Goal: Task Accomplishment & Management: Use online tool/utility

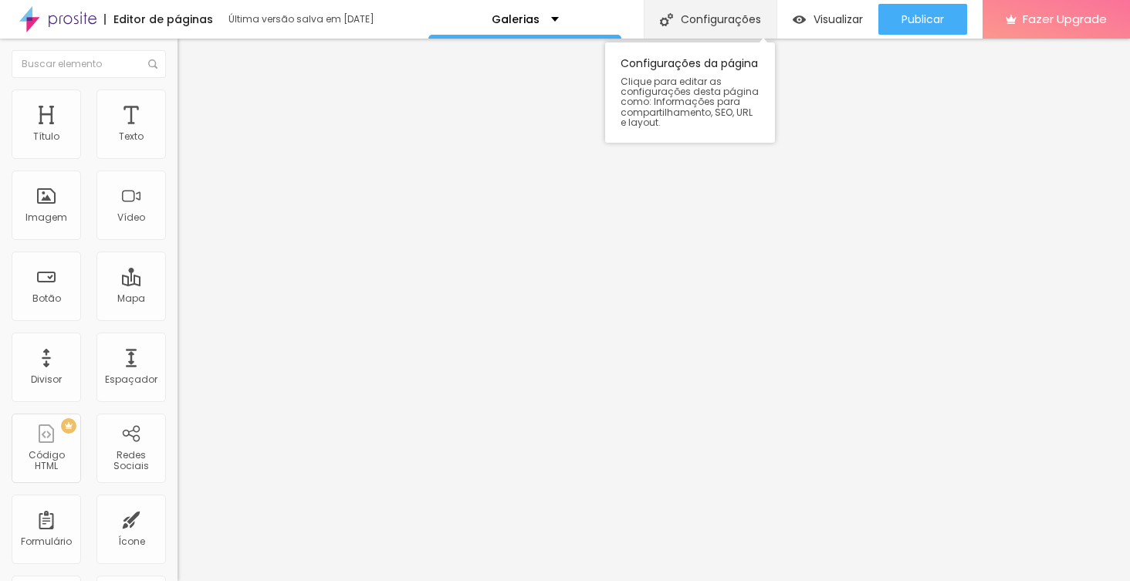
click at [689, 25] on div "Configurações" at bounding box center [710, 19] width 133 height 39
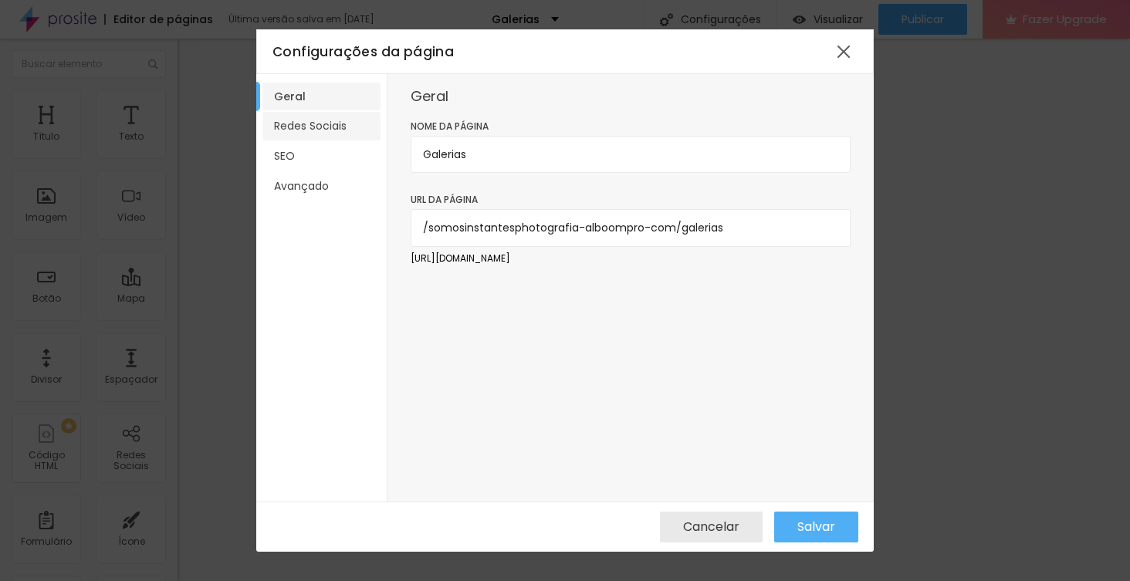
click at [325, 125] on li "Redes Sociais" at bounding box center [321, 126] width 118 height 29
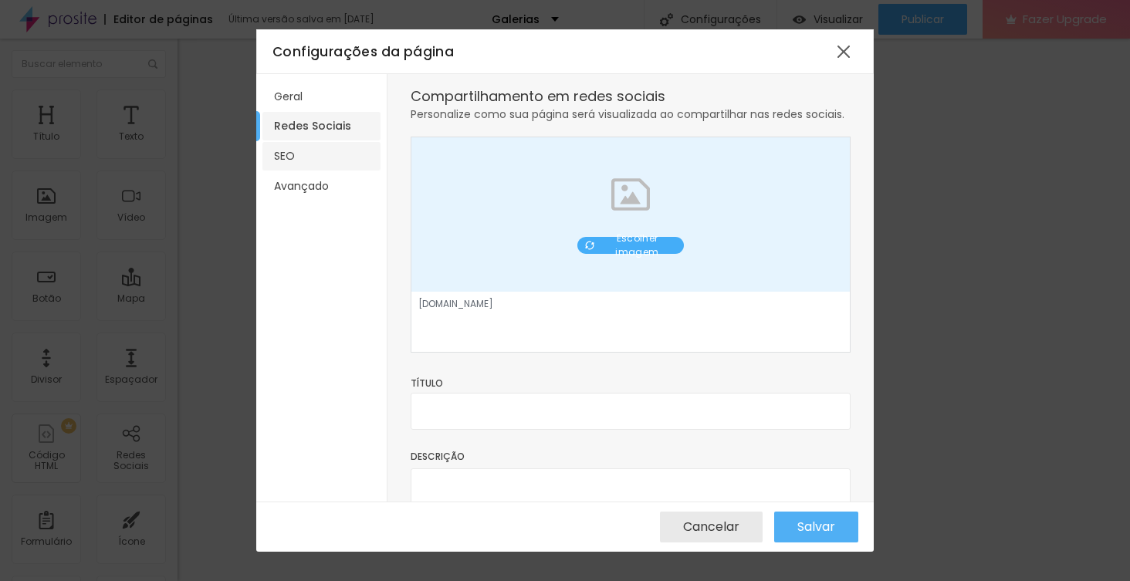
click at [308, 151] on li "SEO" at bounding box center [321, 156] width 118 height 29
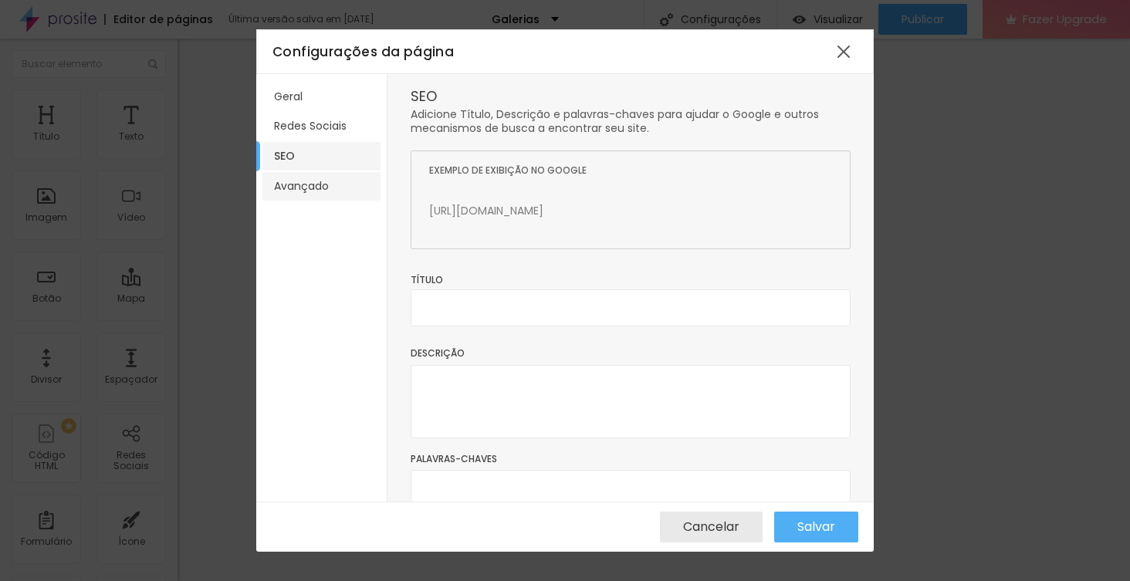
click at [316, 187] on li "Avançado" at bounding box center [321, 186] width 118 height 29
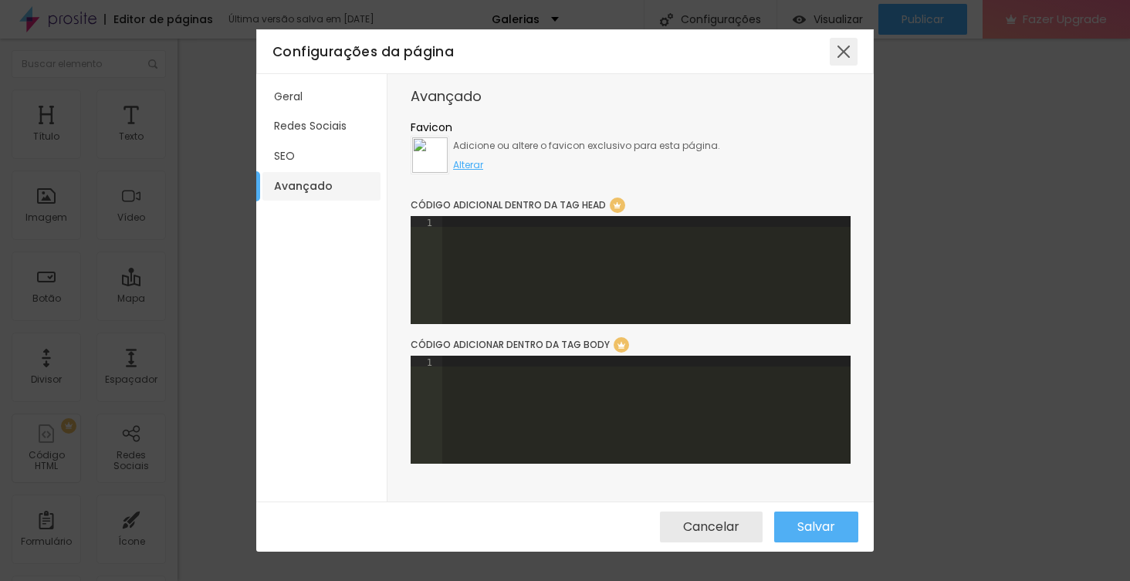
click at [841, 54] on div at bounding box center [844, 52] width 28 height 28
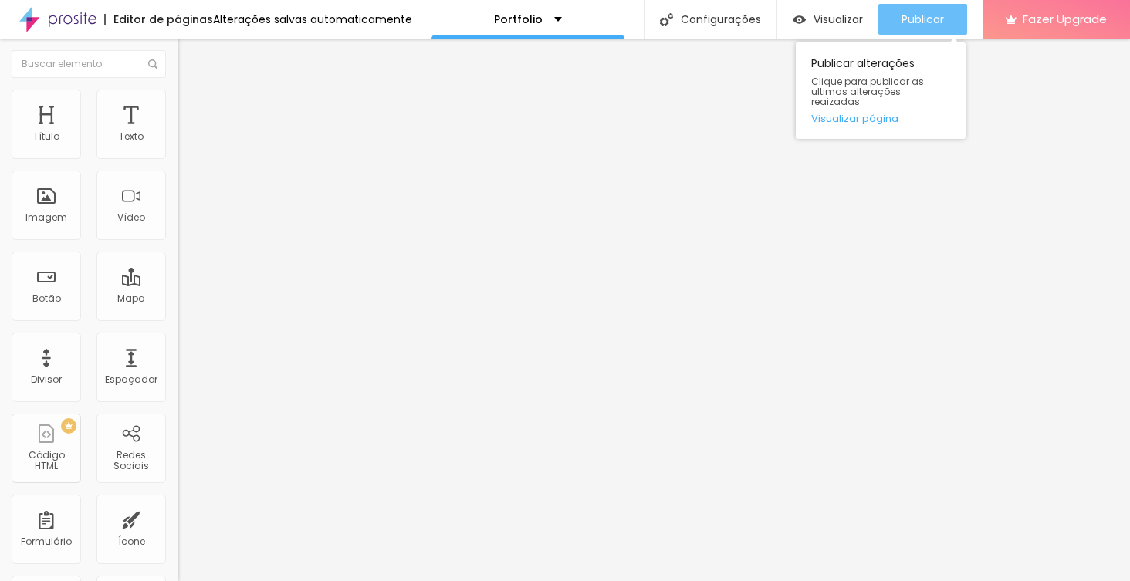
click at [928, 22] on span "Publicar" at bounding box center [922, 19] width 42 height 12
click at [926, 11] on div "Publicar" at bounding box center [922, 19] width 42 height 31
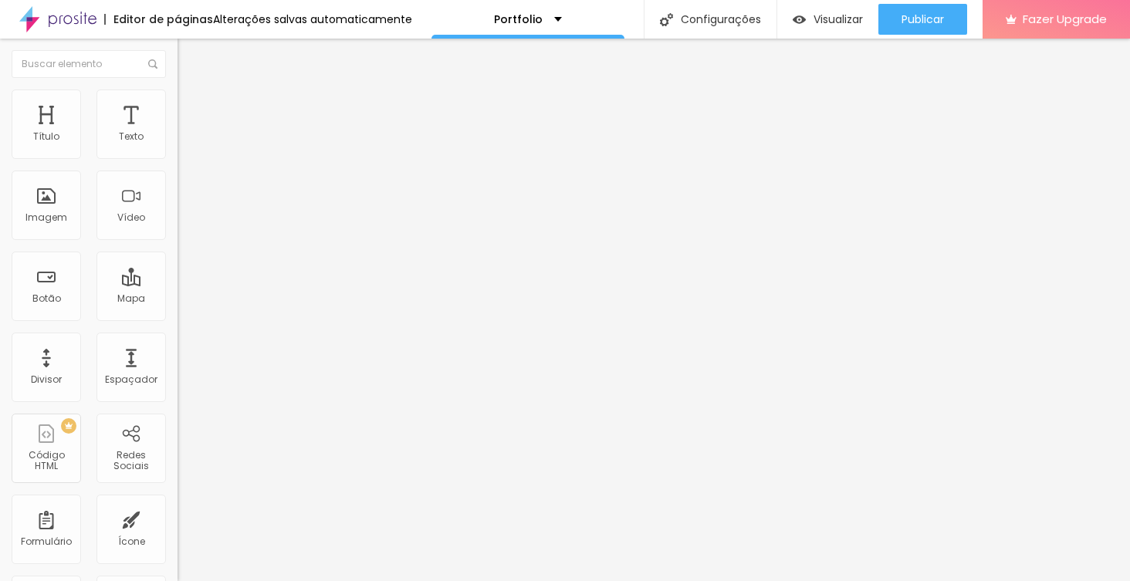
click at [177, 105] on li "Avançado" at bounding box center [265, 97] width 177 height 15
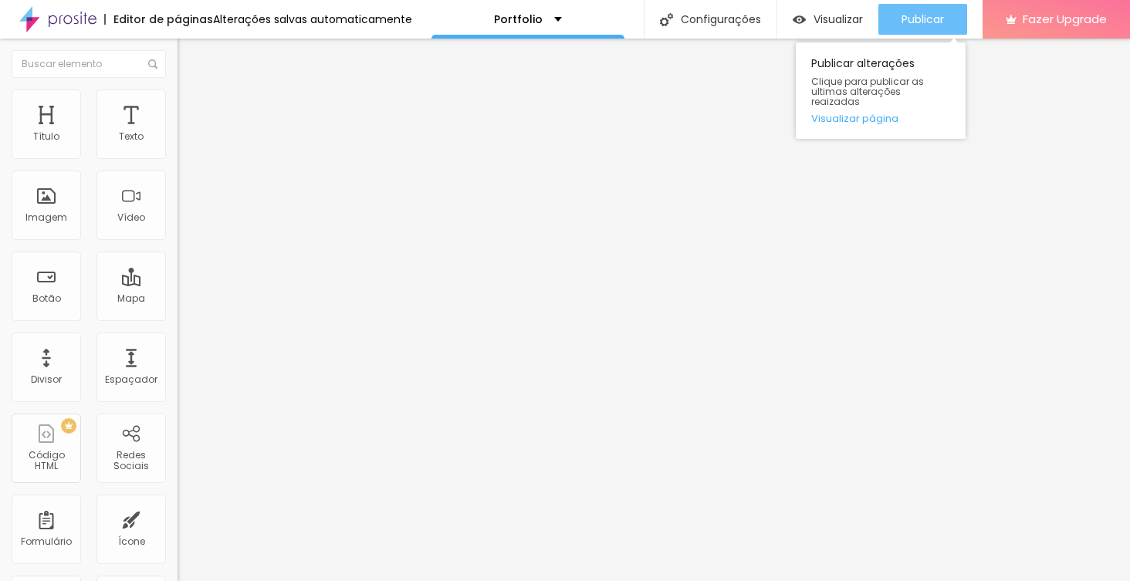
click at [913, 23] on span "Publicar" at bounding box center [922, 19] width 42 height 12
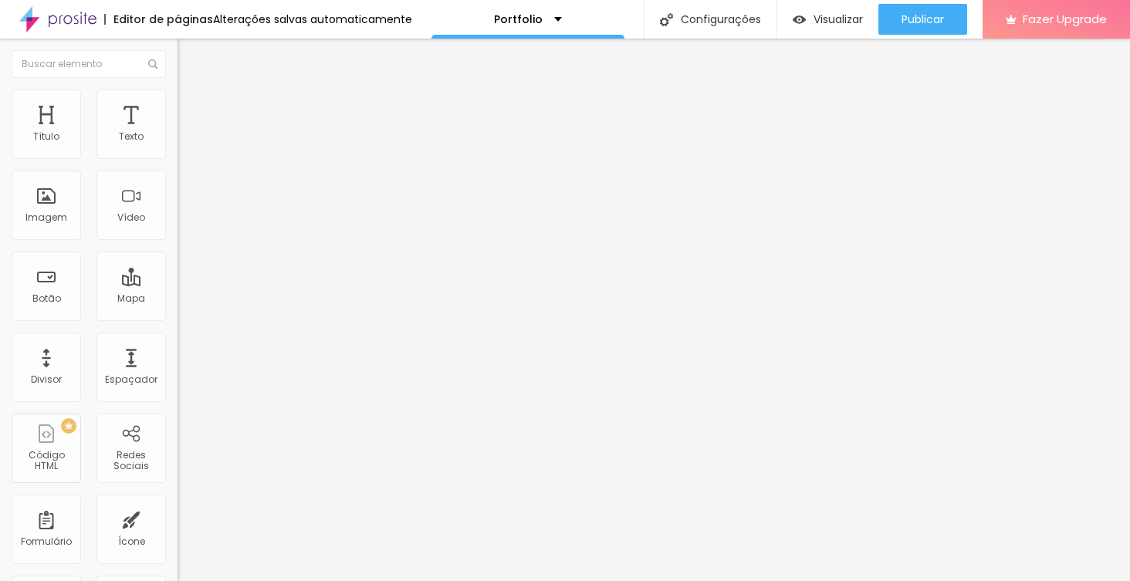
click at [191, 106] on span "Estilo" at bounding box center [203, 99] width 24 height 13
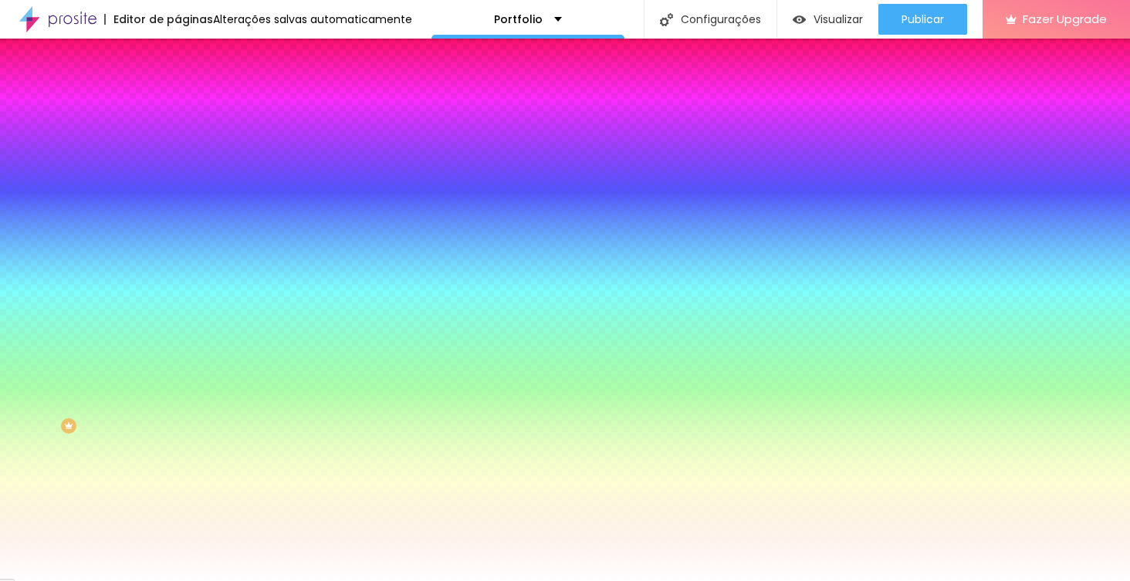
click at [177, 87] on img at bounding box center [184, 81] width 14 height 14
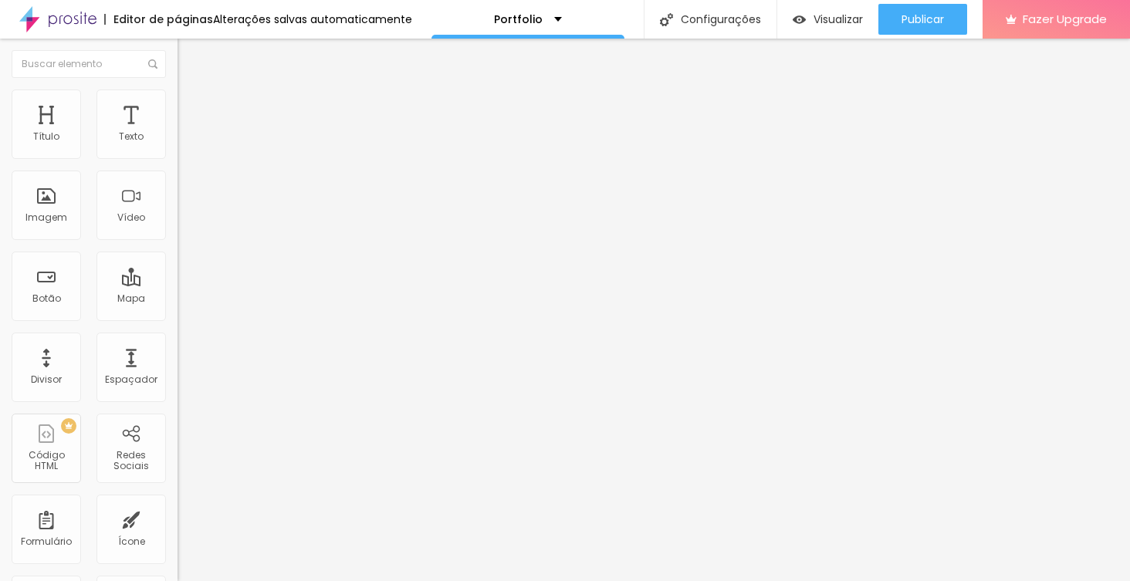
click at [189, 56] on div "Editar Coluna" at bounding box center [237, 56] width 96 height 12
click at [48, 223] on div "Imagem" at bounding box center [46, 217] width 42 height 11
click at [177, 242] on span "Original" at bounding box center [195, 234] width 37 height 13
click at [177, 251] on span "Cinema" at bounding box center [196, 244] width 39 height 13
click at [191, 106] on span "Estilo" at bounding box center [203, 99] width 24 height 13
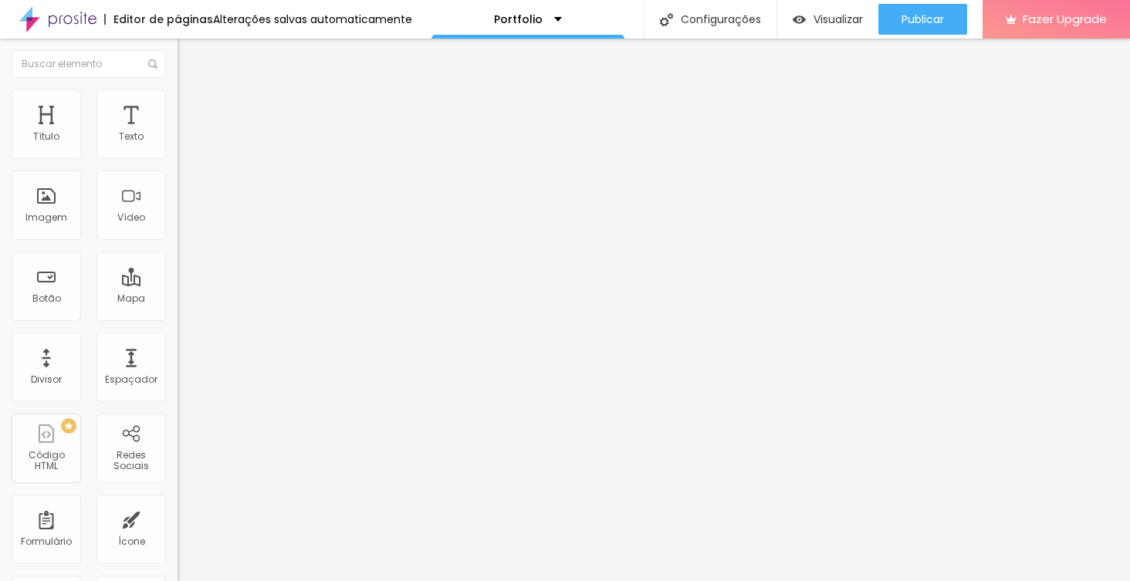
type input "95"
type input "90"
type input "85"
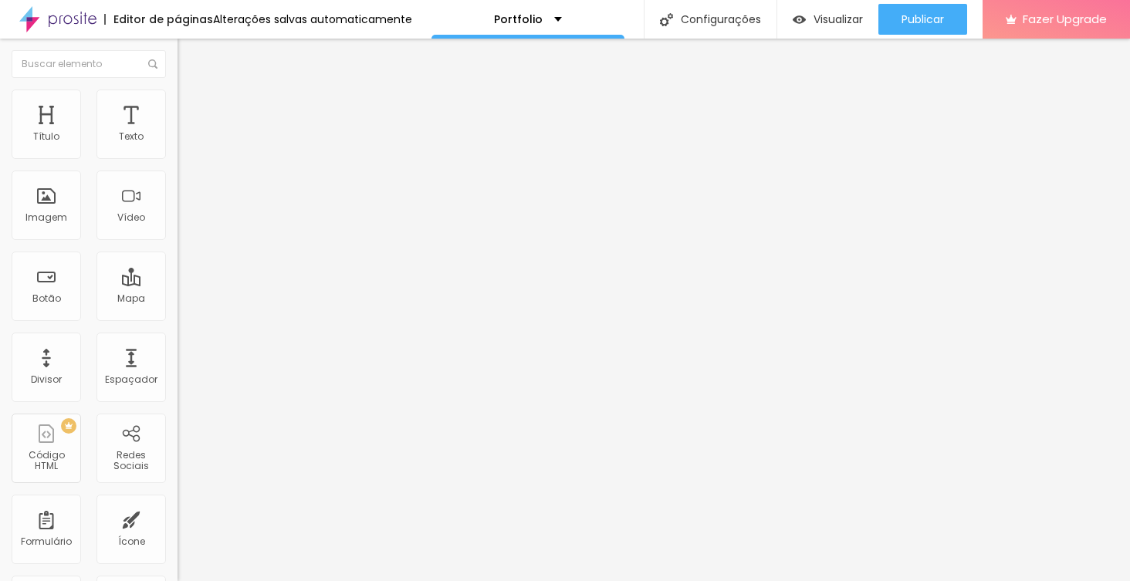
type input "85"
type input "80"
type input "75"
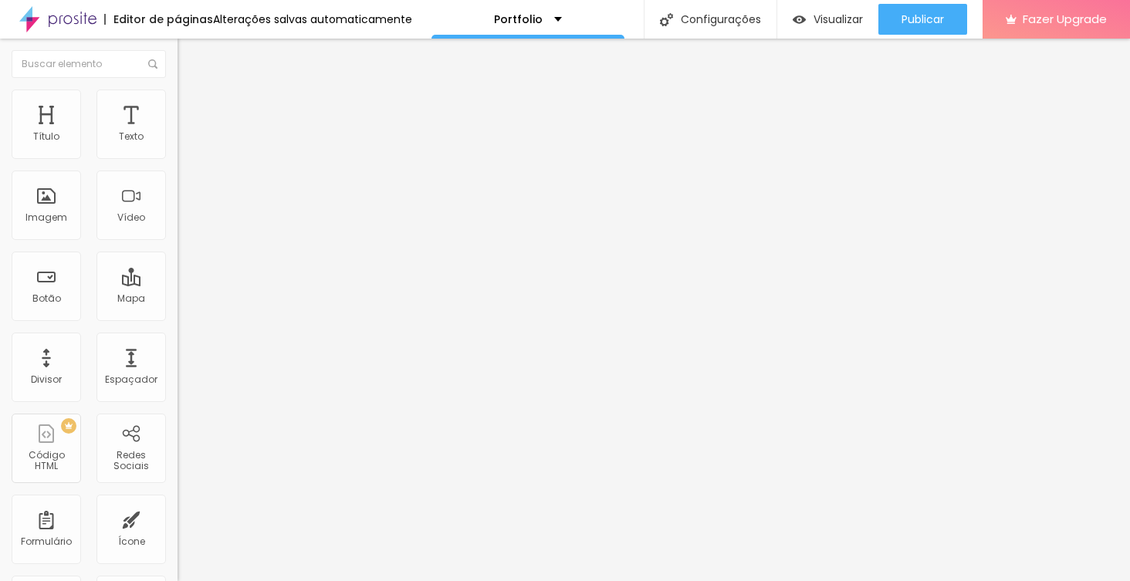
type input "70"
type input "65"
type input "60"
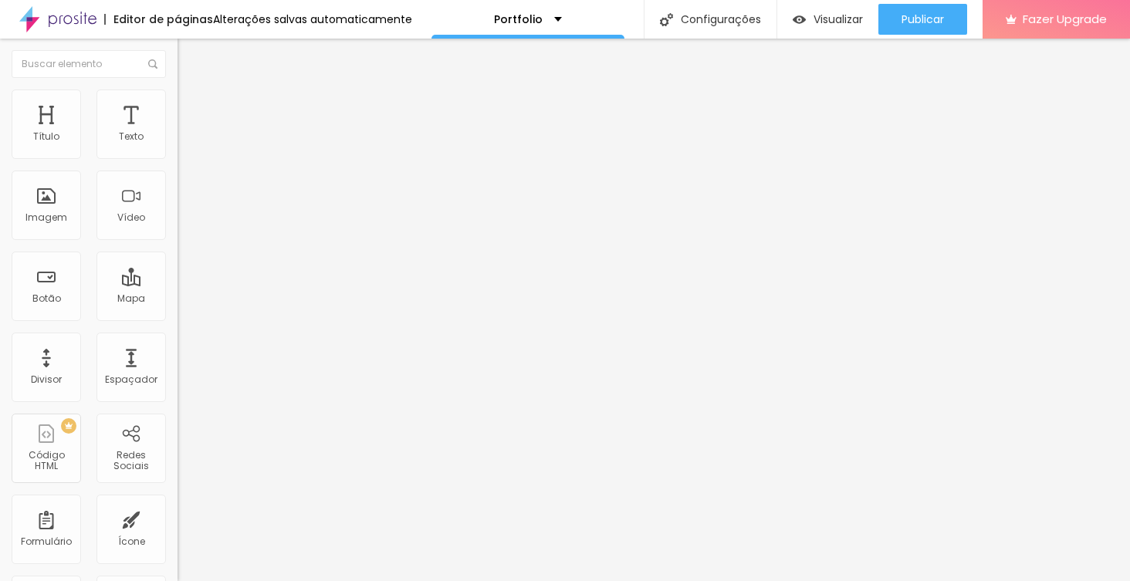
type input "60"
type input "55"
type input "50"
drag, startPoint x: 156, startPoint y: 169, endPoint x: 79, endPoint y: 168, distance: 77.2
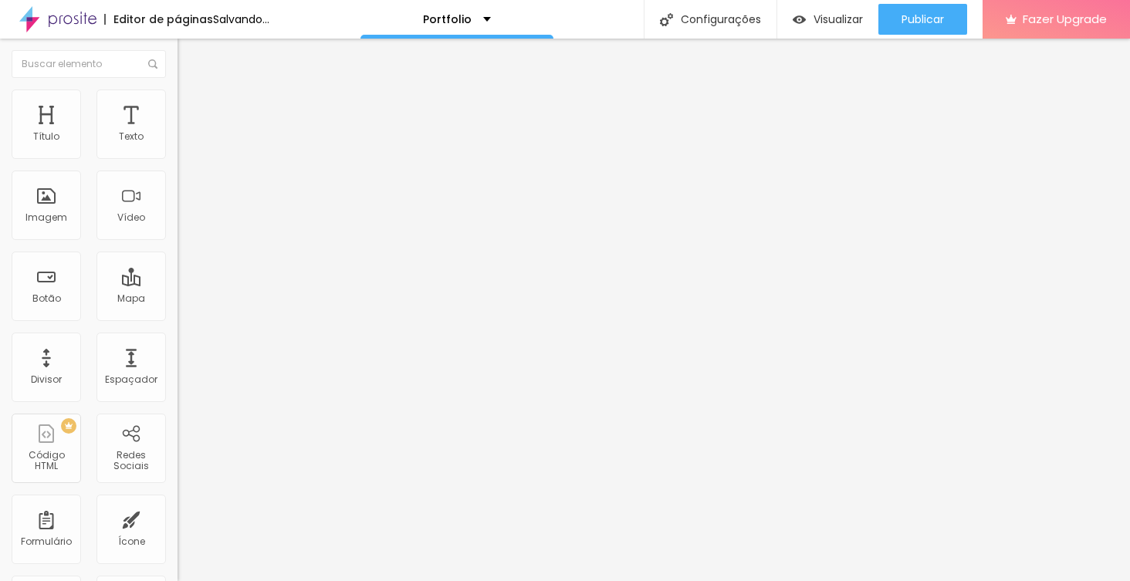
type input "50"
click at [177, 158] on input "range" at bounding box center [227, 152] width 100 height 12
type input "45"
type input "40"
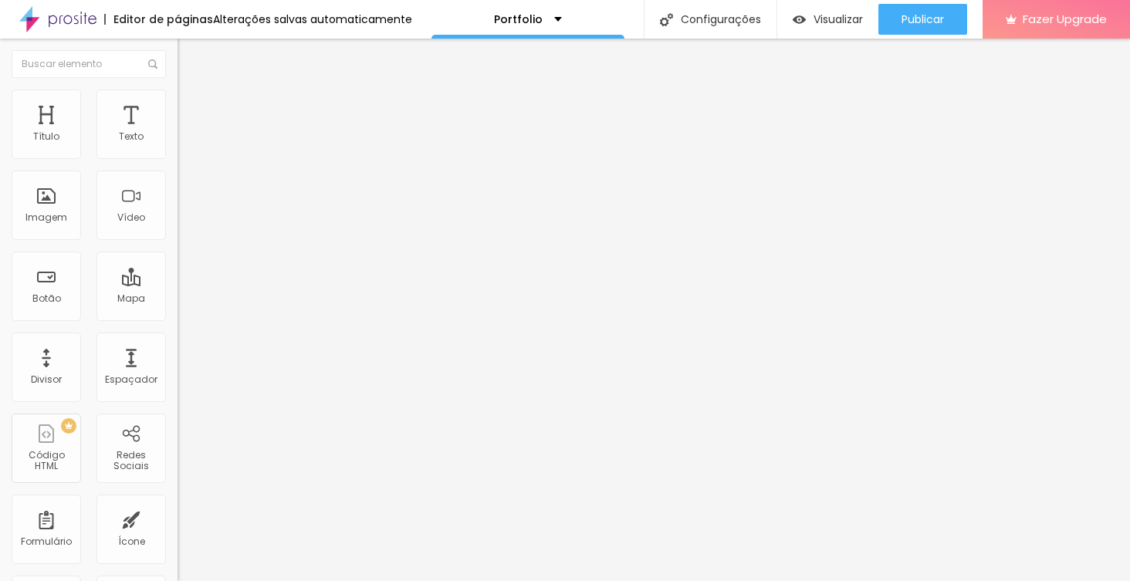
drag, startPoint x: 79, startPoint y: 168, endPoint x: 69, endPoint y: 170, distance: 10.1
type input "40"
click at [177, 158] on input "range" at bounding box center [227, 152] width 100 height 12
click at [177, 88] on img at bounding box center [184, 81] width 14 height 14
click at [177, 131] on div "Adicionar imagem" at bounding box center [265, 125] width 177 height 11
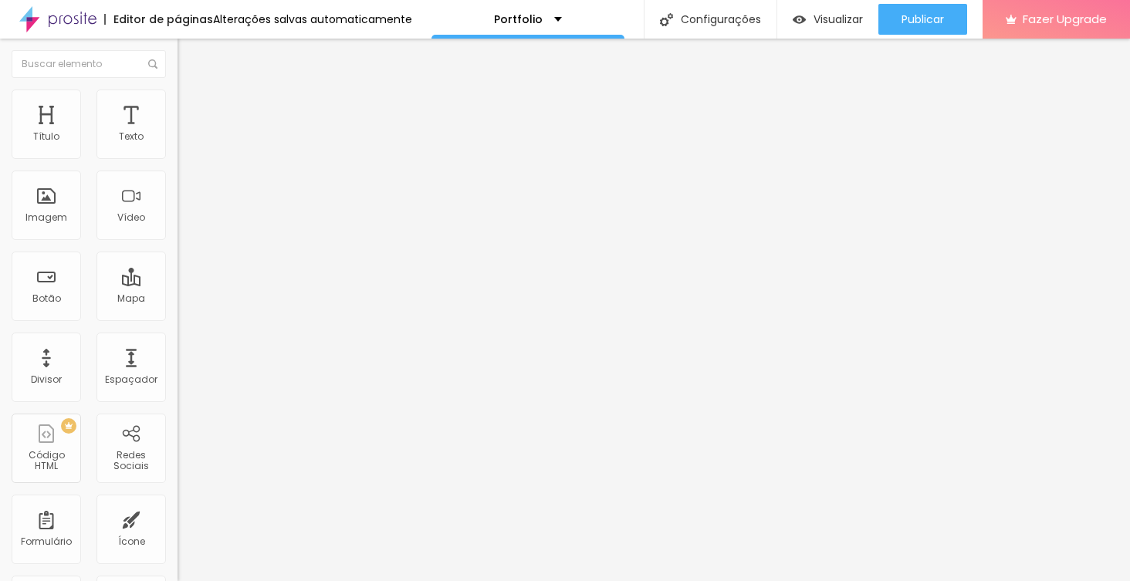
click at [177, 133] on span "Adicionar imagem" at bounding box center [227, 126] width 100 height 13
click at [177, 242] on span "16:9 Cinema" at bounding box center [206, 234] width 59 height 13
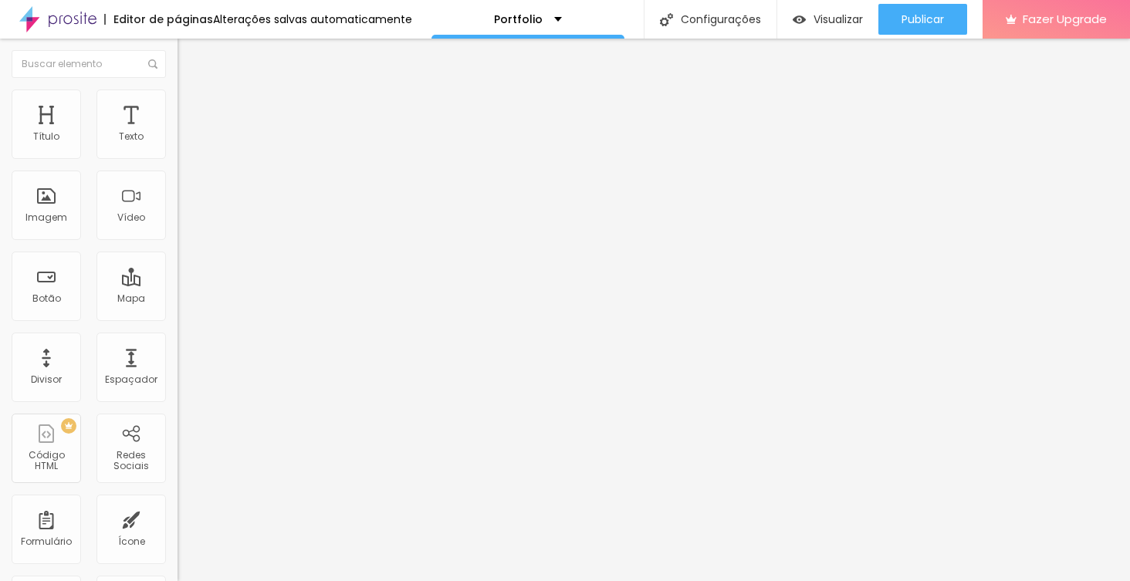
click at [177, 93] on img at bounding box center [184, 97] width 14 height 14
type input "45"
type input "50"
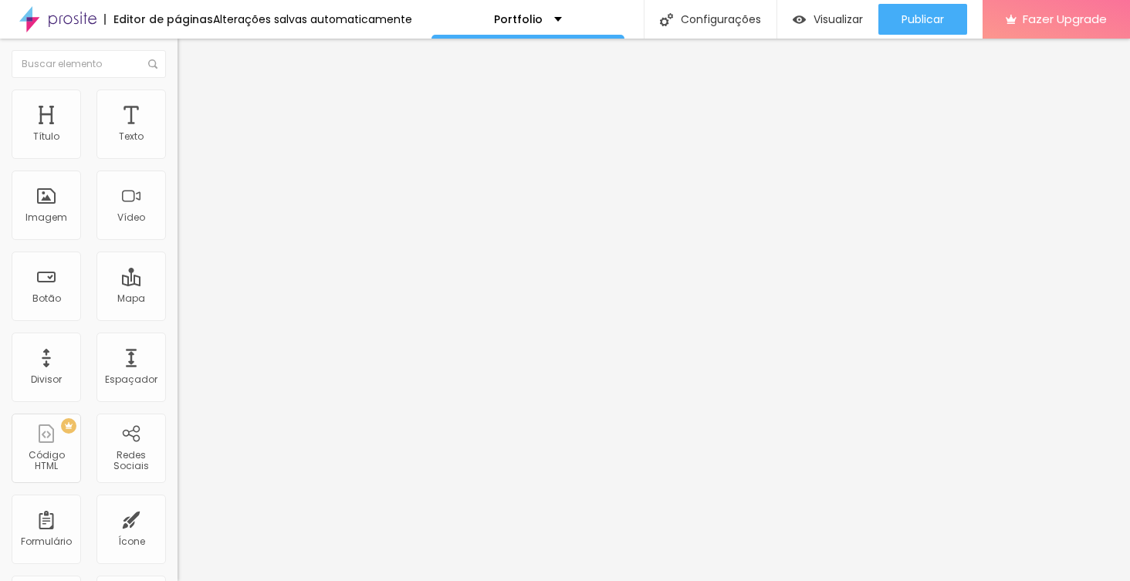
type input "55"
type input "60"
type input "65"
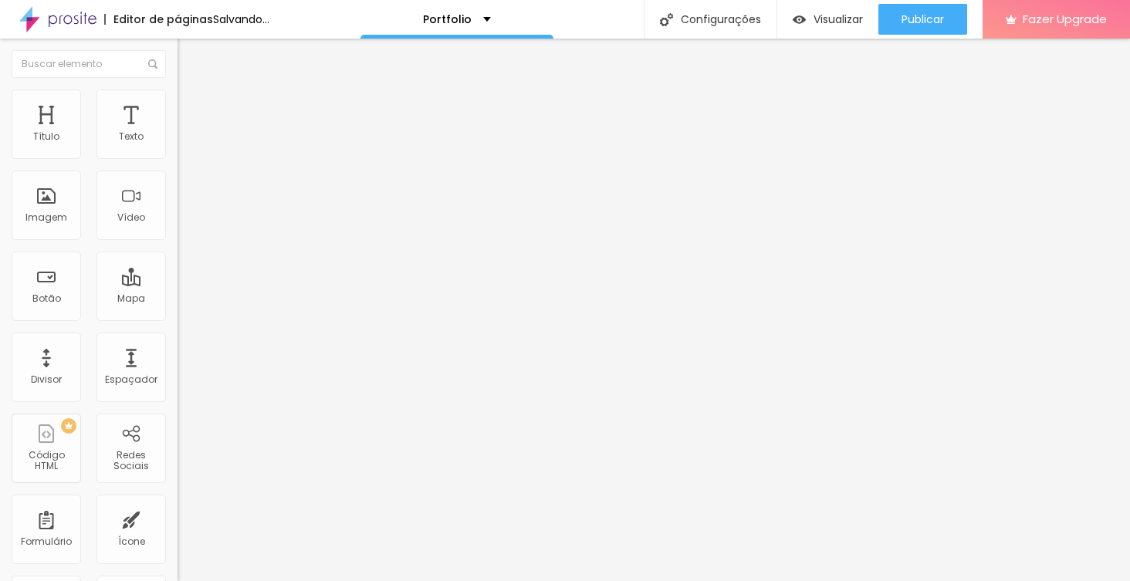
type input "65"
type input "70"
type input "75"
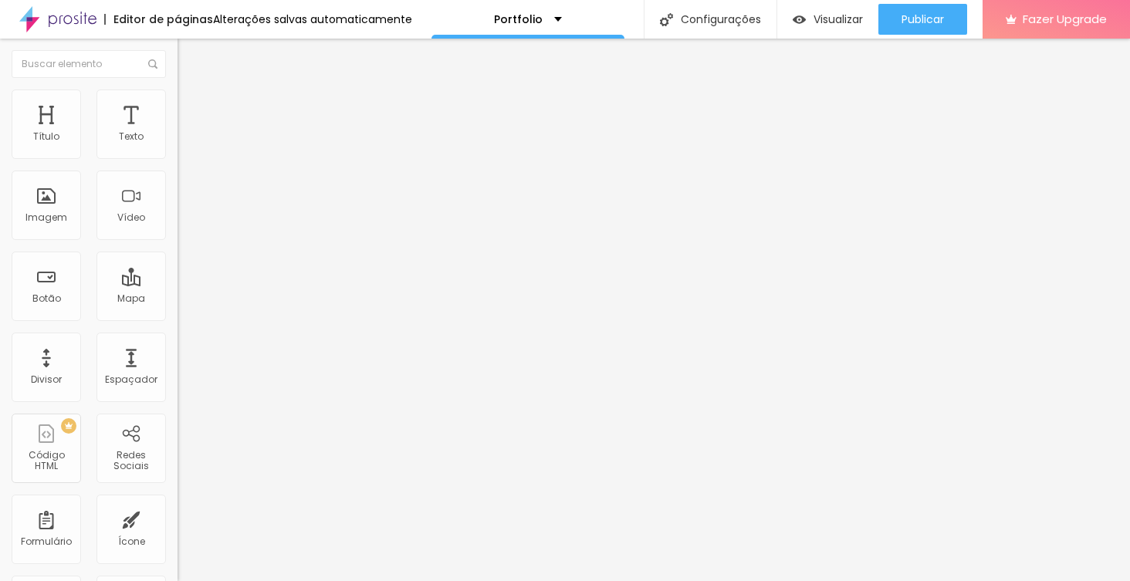
type input "80"
type input "75"
type input "70"
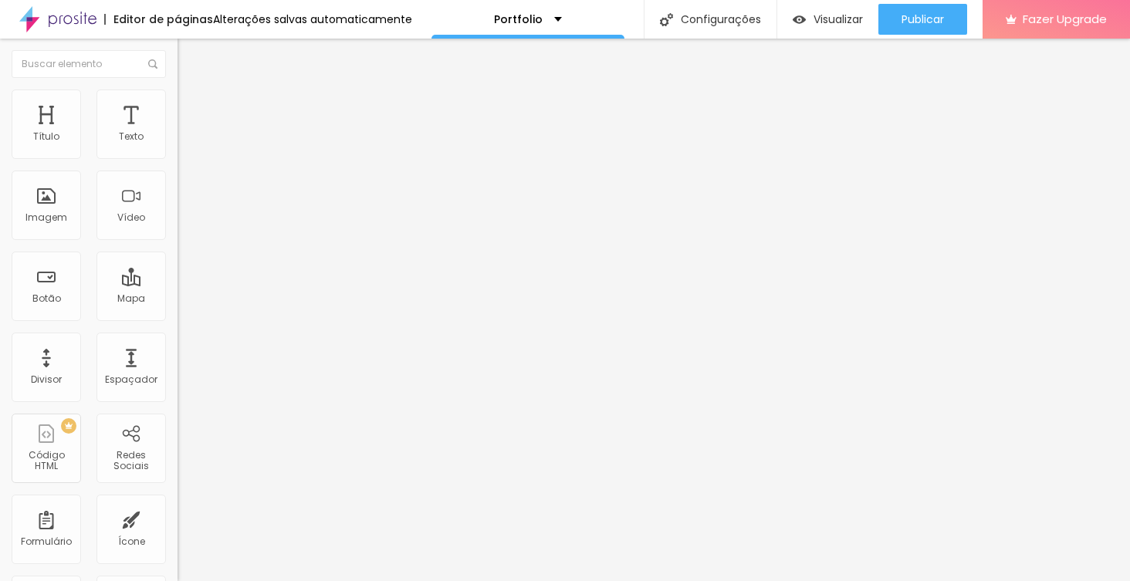
type input "70"
type input "65"
type input "60"
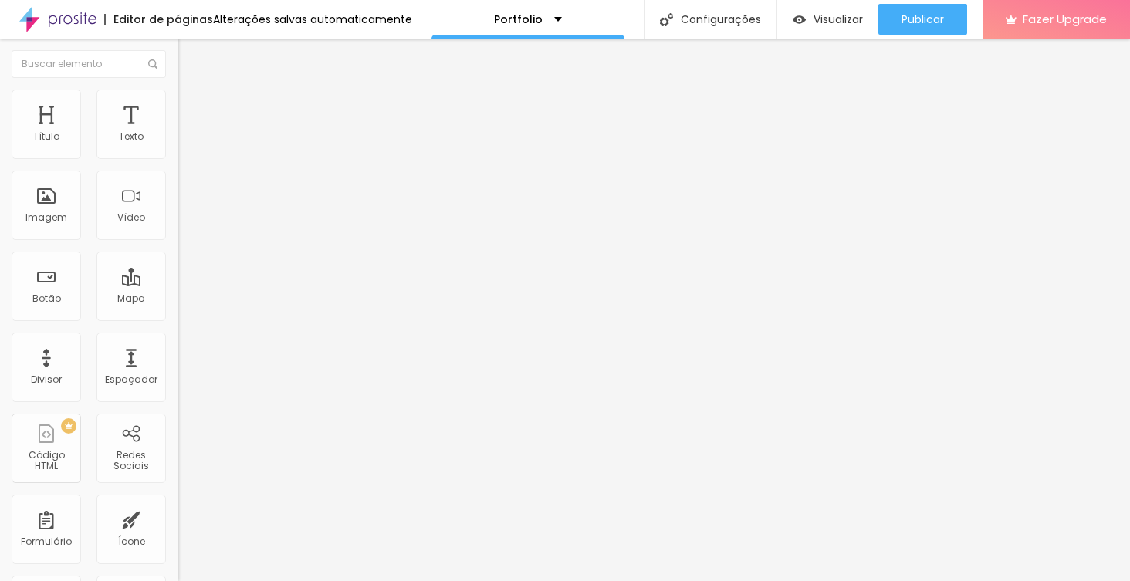
type input "55"
type input "50"
type input "45"
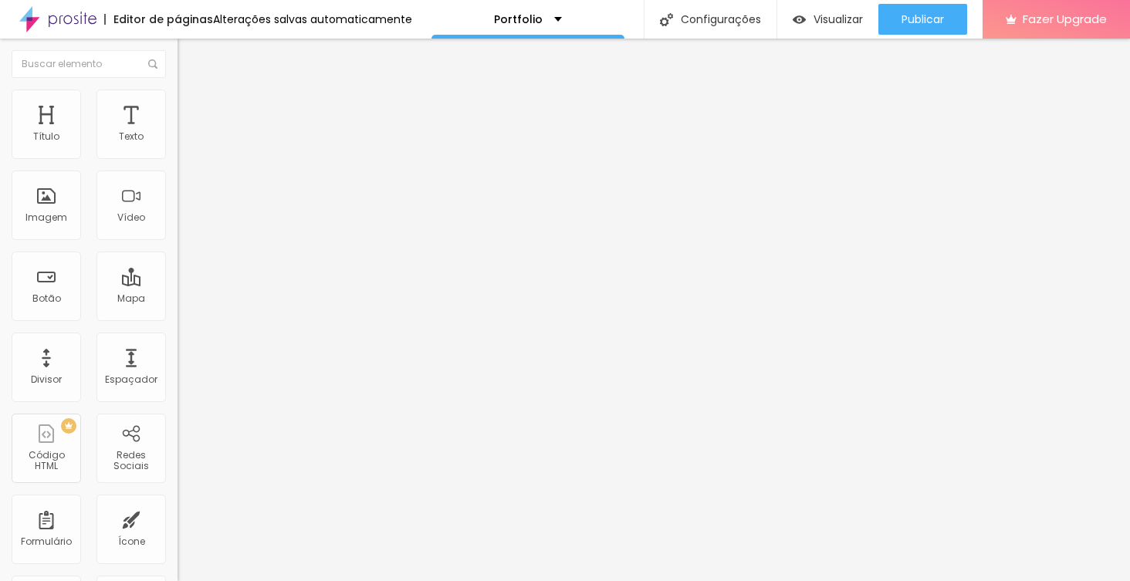
type input "45"
type input "50"
drag, startPoint x: 66, startPoint y: 164, endPoint x: 79, endPoint y: 187, distance: 25.9
type input "50"
click at [177, 187] on div "Tamanho 50 px % 0 Borda arredondada Sombra DESATIVADO Voltar ao padrão" at bounding box center [265, 274] width 177 height 309
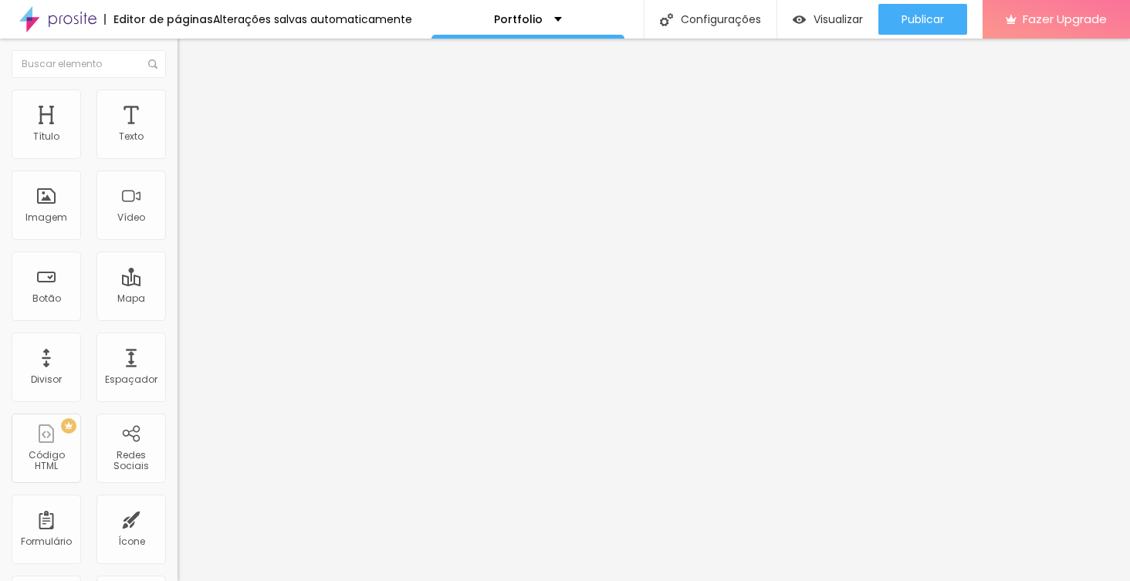
click at [177, 115] on li "Avançado" at bounding box center [265, 112] width 177 height 15
click at [177, 102] on li "Estilo" at bounding box center [265, 97] width 177 height 15
click at [177, 83] on li "Conteúdo" at bounding box center [265, 81] width 177 height 15
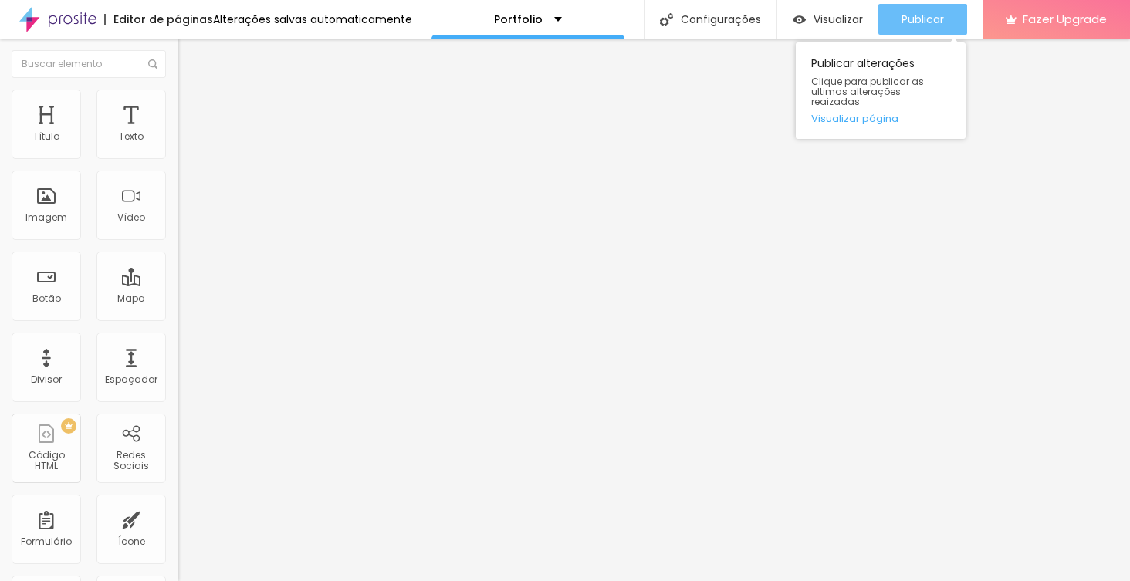
click at [963, 12] on button "Publicar" at bounding box center [922, 19] width 89 height 31
